Goal: Task Accomplishment & Management: Manage account settings

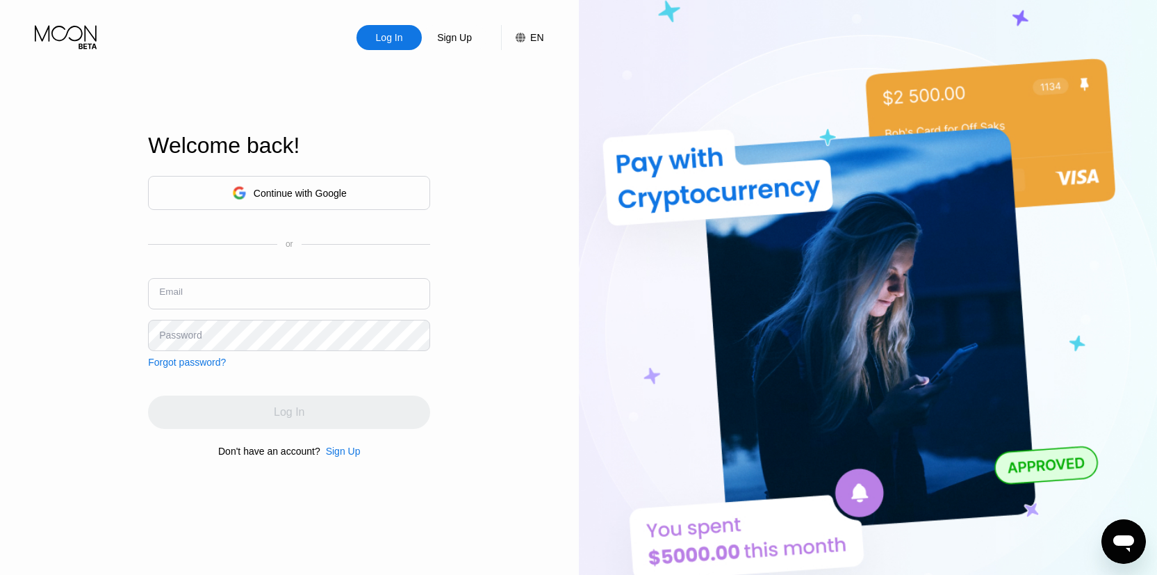
click at [269, 288] on input "text" at bounding box center [289, 293] width 282 height 31
paste input "[EMAIL_ADDRESS][DOMAIN_NAME]"
type input "[EMAIL_ADDRESS][DOMAIN_NAME]"
click at [172, 285] on div "Email" at bounding box center [169, 286] width 21 height 10
click at [183, 290] on input "[EMAIL_ADDRESS][DOMAIN_NAME]" at bounding box center [289, 293] width 282 height 31
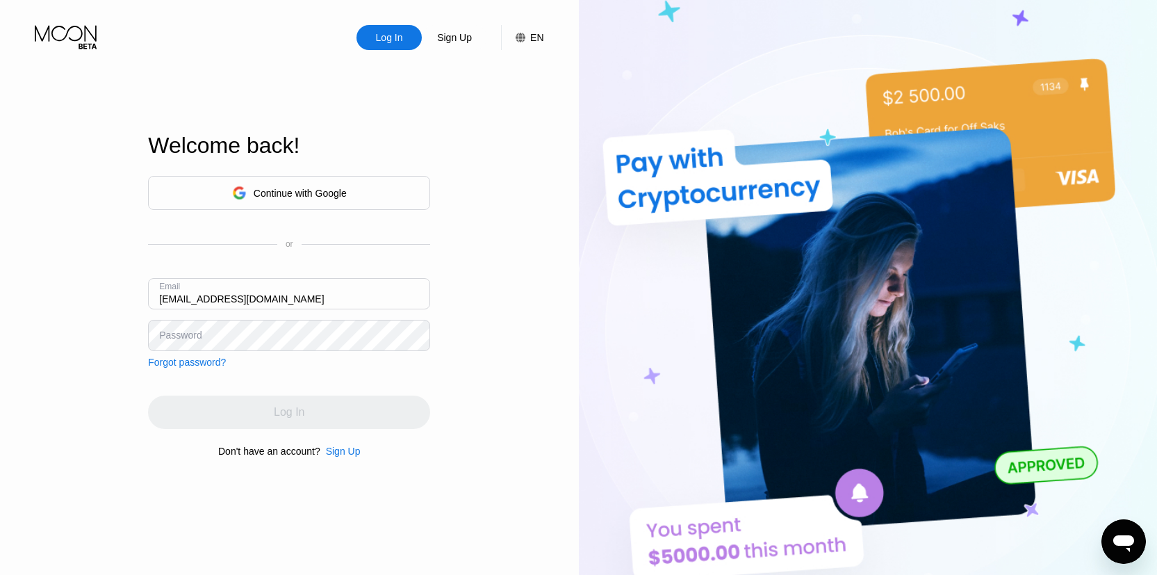
click at [183, 290] on input "[EMAIL_ADDRESS][DOMAIN_NAME]" at bounding box center [289, 293] width 282 height 31
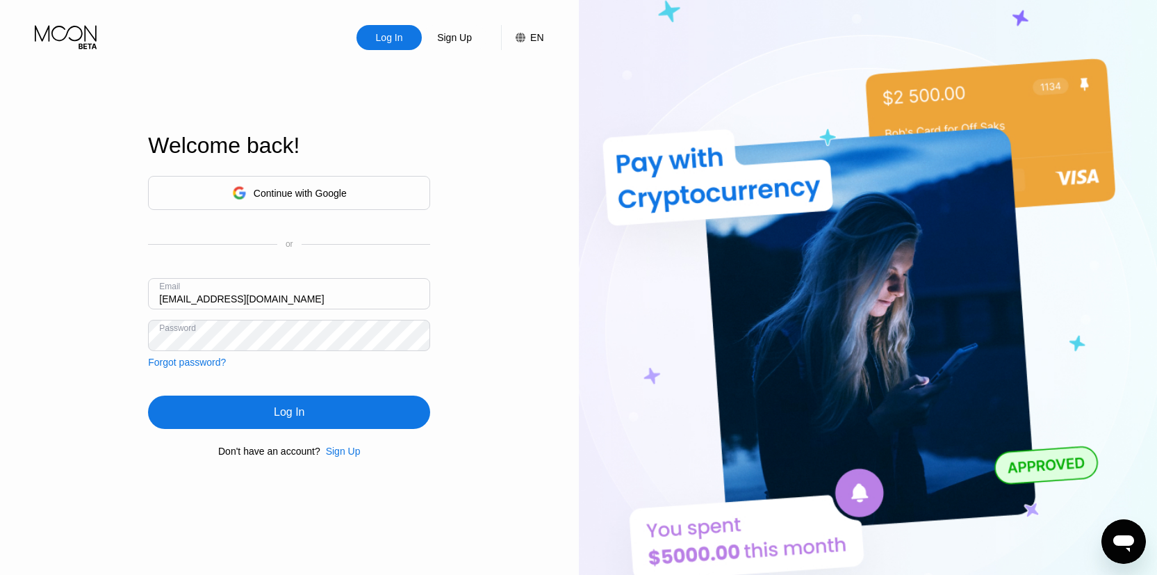
click at [306, 413] on div "Log In" at bounding box center [289, 411] width 282 height 33
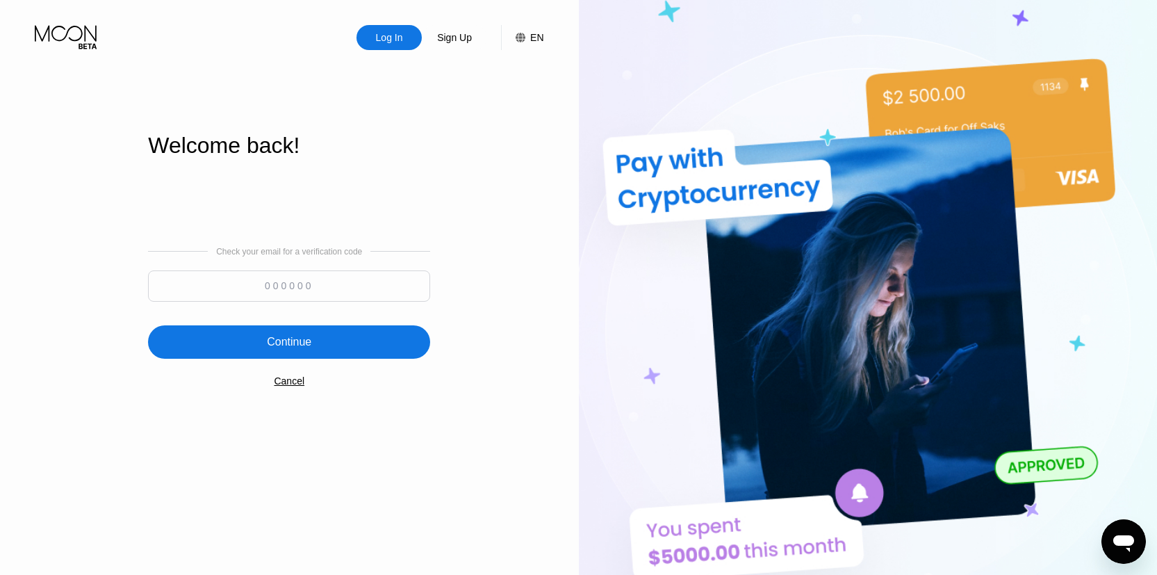
click at [247, 289] on input at bounding box center [289, 285] width 282 height 31
type input "400222"
click at [300, 345] on div "Continue" at bounding box center [289, 342] width 44 height 14
